Goal: Check status: Check status

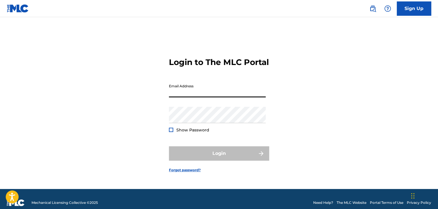
click at [221, 94] on input "Email Address" at bounding box center [217, 89] width 97 height 16
click at [373, 126] on div "Login to The MLC Portal Email Address Password Show Password Login Forgot passw…" at bounding box center [219, 109] width 401 height 157
click at [191, 96] on input "Email Address" at bounding box center [217, 89] width 97 height 16
drag, startPoint x: 207, startPoint y: 98, endPoint x: 274, endPoint y: 101, distance: 67.0
click at [274, 101] on div "Login to The MLC Portal Email Address [PERSON_NAME][EMAIL_ADDRESS][PERSON_NAME]…" at bounding box center [219, 109] width 401 height 157
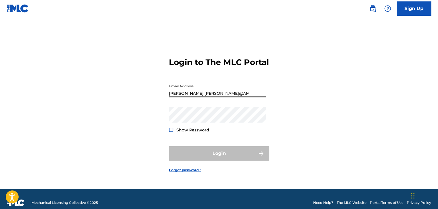
type input "[PERSON_NAME][EMAIL_ADDRESS][PERSON_NAME][DOMAIN_NAME]"
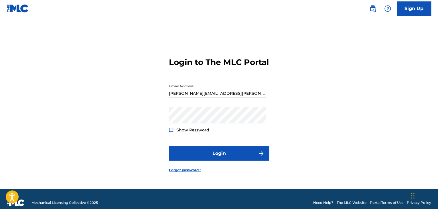
click at [169, 132] on div at bounding box center [171, 130] width 4 height 4
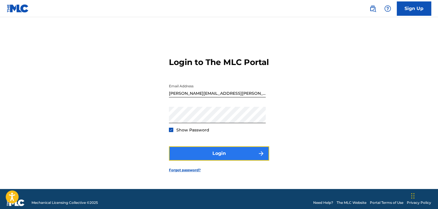
click at [223, 161] on button "Login" at bounding box center [219, 153] width 100 height 14
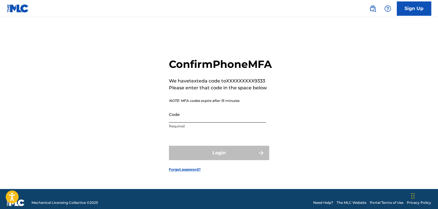
click at [225, 122] on input "Code" at bounding box center [217, 114] width 97 height 16
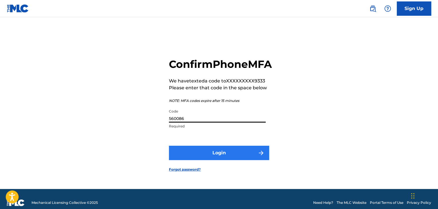
type input "560086"
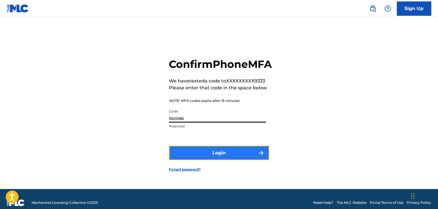
click at [226, 160] on button "Login" at bounding box center [219, 153] width 100 height 14
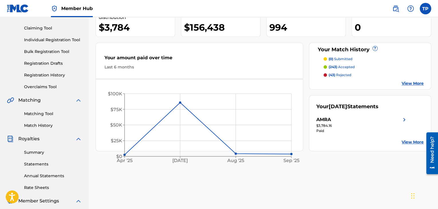
scroll to position [86, 0]
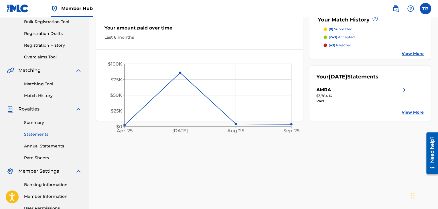
click at [48, 133] on link "Statements" at bounding box center [53, 134] width 58 height 6
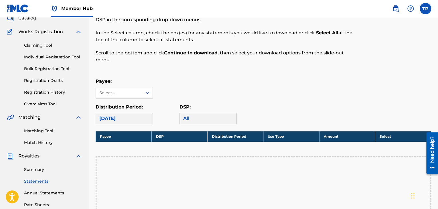
scroll to position [57, 0]
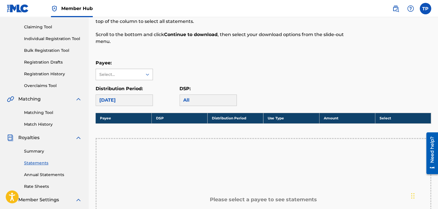
click at [128, 78] on div "Select..." at bounding box center [119, 74] width 46 height 11
click at [122, 86] on div "AMRA" at bounding box center [124, 87] width 57 height 14
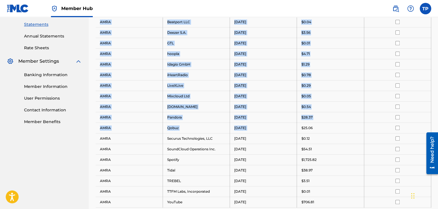
scroll to position [200, 0]
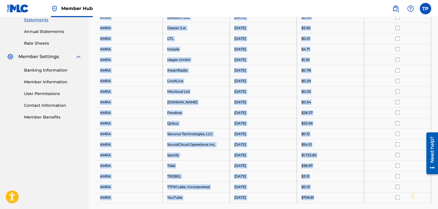
drag, startPoint x: 100, startPoint y: 89, endPoint x: 323, endPoint y: 195, distance: 246.5
click at [323, 195] on tbody "Payee DSP Distribution Period Amount Select All AMRA Amazon Music [DATE] $381.6…" at bounding box center [263, 86] width 335 height 233
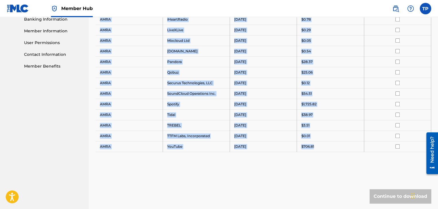
scroll to position [258, 0]
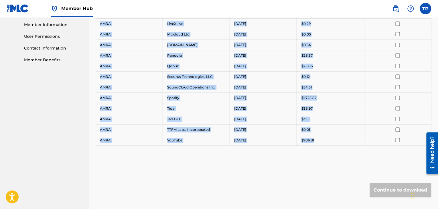
copy tbody "Payee DSP Distribution Period Amount Select All AMRA Amazon Music [DATE] $381.6…"
click at [334, 32] on div "$0.05" at bounding box center [330, 34] width 58 height 5
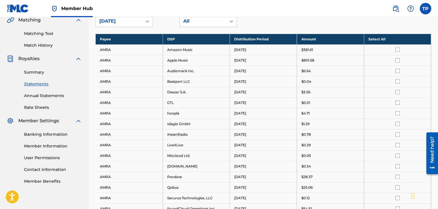
scroll to position [29, 0]
